Goal: Task Accomplishment & Management: Manage account settings

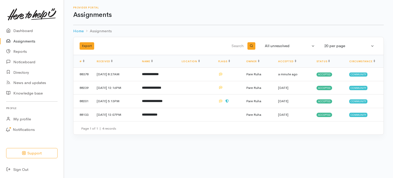
click at [24, 41] on link "Assignments" at bounding box center [32, 41] width 64 height 11
click at [324, 74] on span "Accepted" at bounding box center [325, 74] width 16 height 4
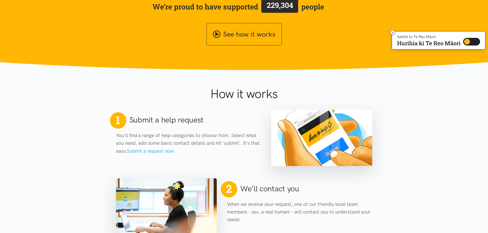
scroll to position [130, 0]
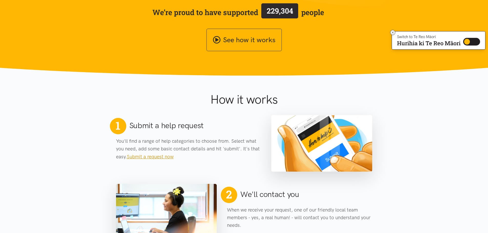
click at [140, 157] on link "Submit a request now" at bounding box center [150, 157] width 47 height 6
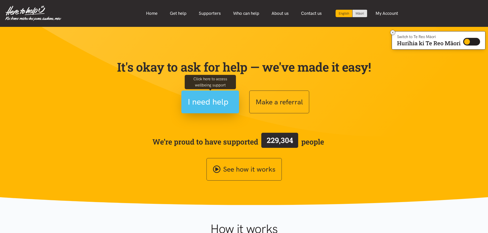
click at [217, 99] on span "I need help" at bounding box center [208, 102] width 41 height 13
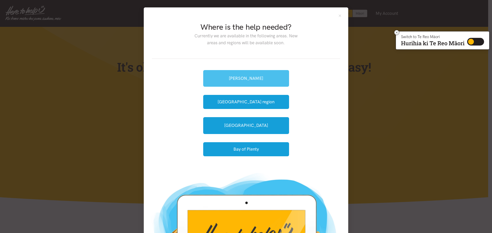
click at [247, 80] on link "Hamilton" at bounding box center [246, 78] width 86 height 17
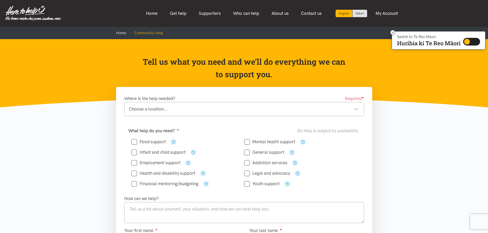
click at [355, 108] on div "Choose a location..." at bounding box center [244, 109] width 230 height 7
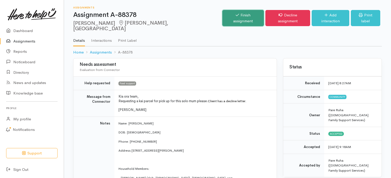
click at [233, 17] on link "Finish assignment" at bounding box center [243, 18] width 41 height 16
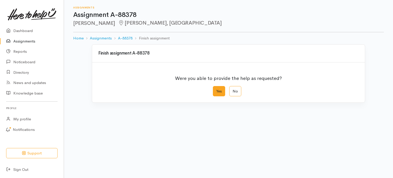
click at [223, 91] on label "Yes" at bounding box center [219, 91] width 12 height 11
click at [216, 89] on input "Yes" at bounding box center [214, 87] width 3 height 3
radio input "true"
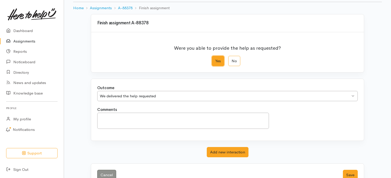
scroll to position [44, 0]
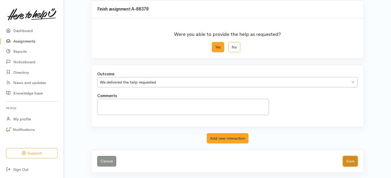
click at [350, 163] on button "Save" at bounding box center [350, 161] width 15 height 11
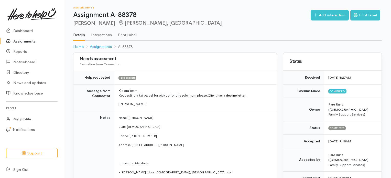
click at [19, 39] on link "Assignments" at bounding box center [32, 41] width 64 height 11
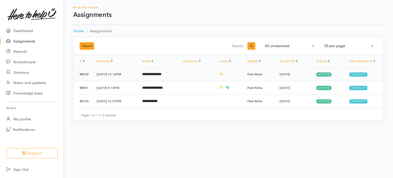
click at [162, 74] on b "**********" at bounding box center [151, 73] width 19 height 3
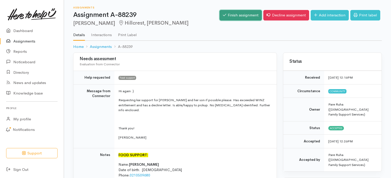
click at [238, 15] on link "Finish assignment" at bounding box center [241, 15] width 42 height 11
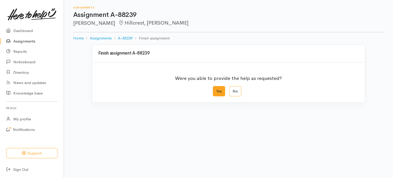
click at [217, 92] on label "Yes" at bounding box center [219, 91] width 12 height 11
click at [216, 89] on input "Yes" at bounding box center [214, 87] width 3 height 3
radio input "true"
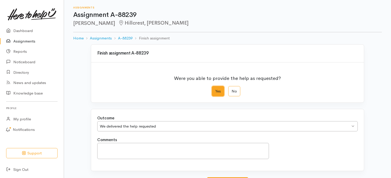
scroll to position [44, 0]
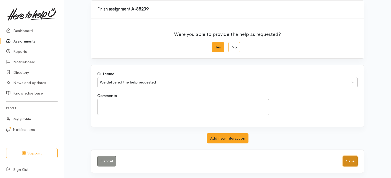
click at [350, 163] on button "Save" at bounding box center [350, 161] width 15 height 11
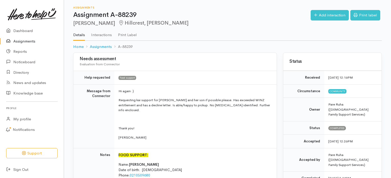
click at [18, 42] on link "Assignments" at bounding box center [32, 41] width 64 height 11
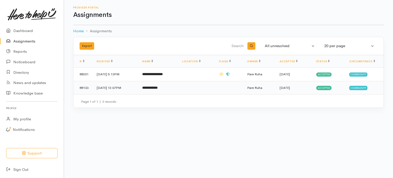
click at [156, 88] on b "**********" at bounding box center [149, 87] width 15 height 3
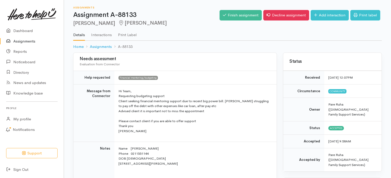
click at [23, 42] on link "Assignments" at bounding box center [32, 41] width 64 height 11
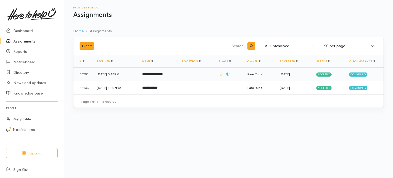
click at [163, 72] on b "**********" at bounding box center [152, 73] width 20 height 3
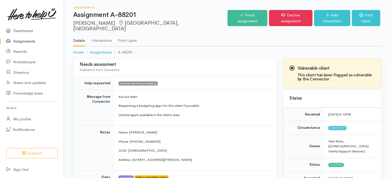
click at [25, 41] on link "Assignments" at bounding box center [32, 41] width 64 height 11
